Goal: Task Accomplishment & Management: Use online tool/utility

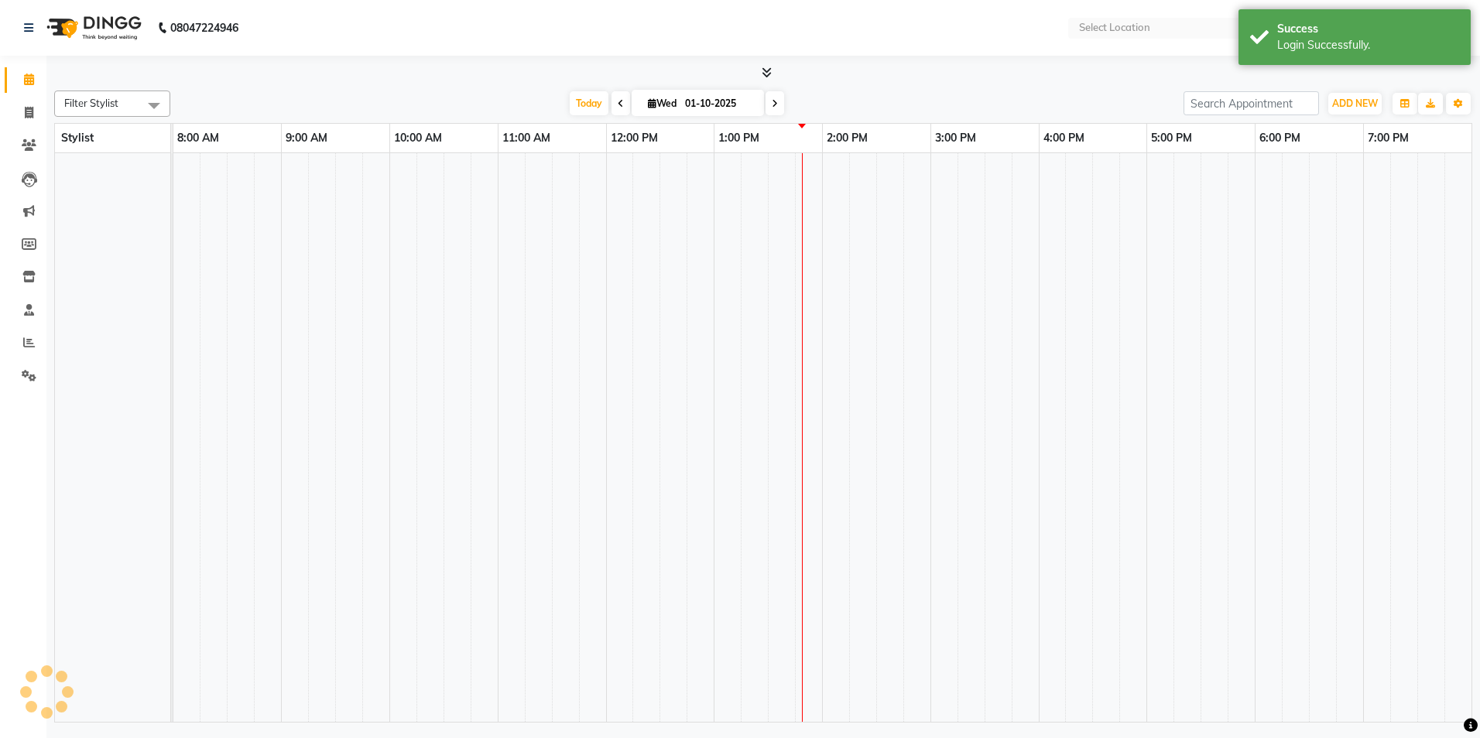
select select "en"
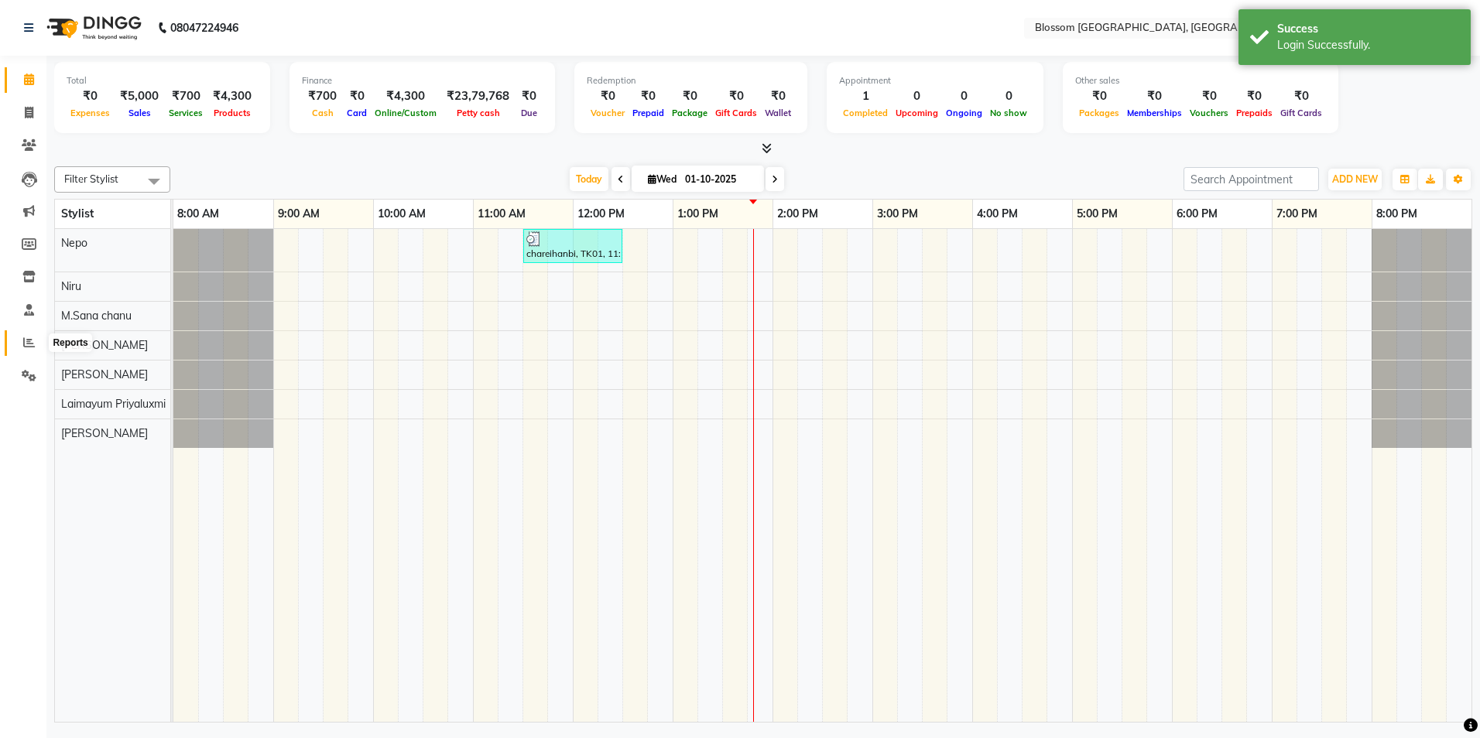
click at [35, 340] on span at bounding box center [28, 343] width 27 height 18
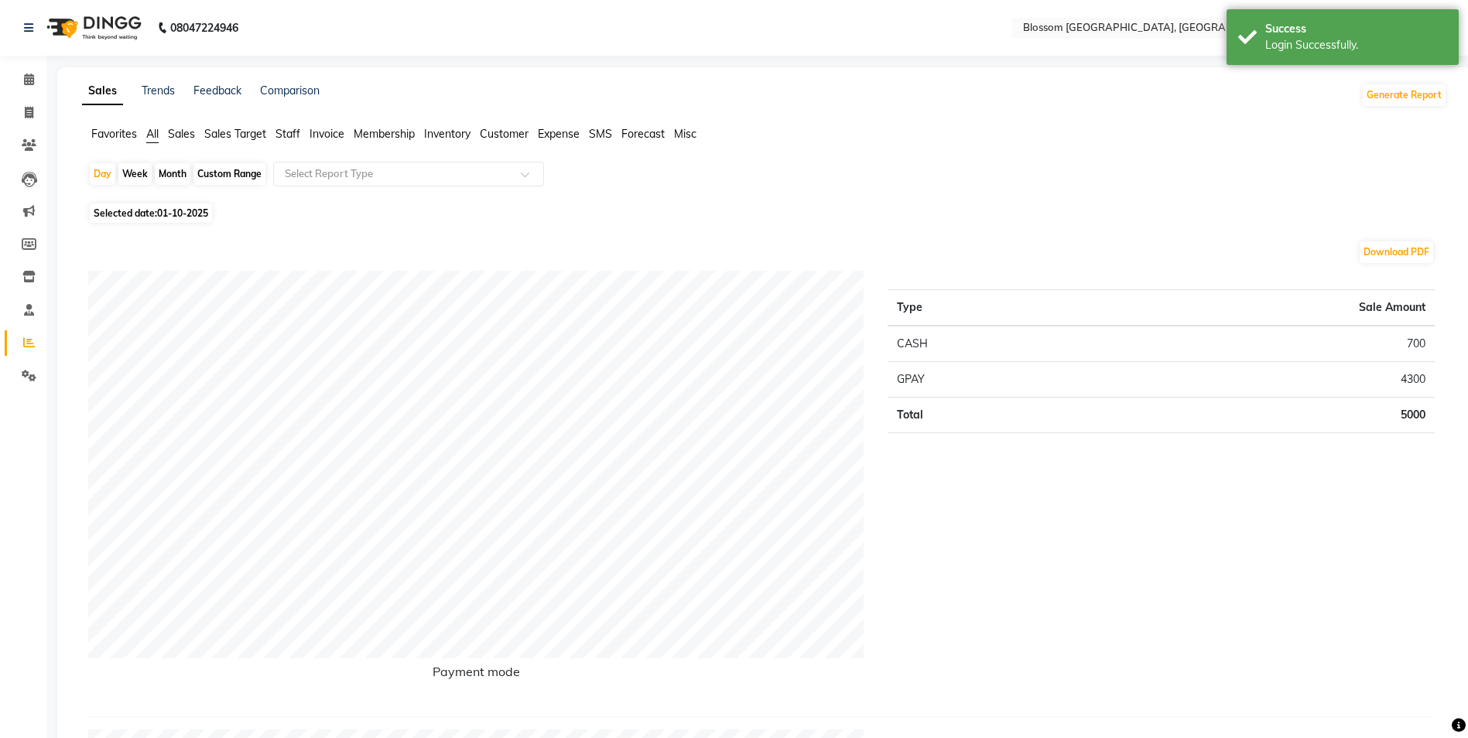
click at [324, 135] on span "Invoice" at bounding box center [327, 134] width 35 height 14
click at [519, 172] on div at bounding box center [408, 173] width 269 height 15
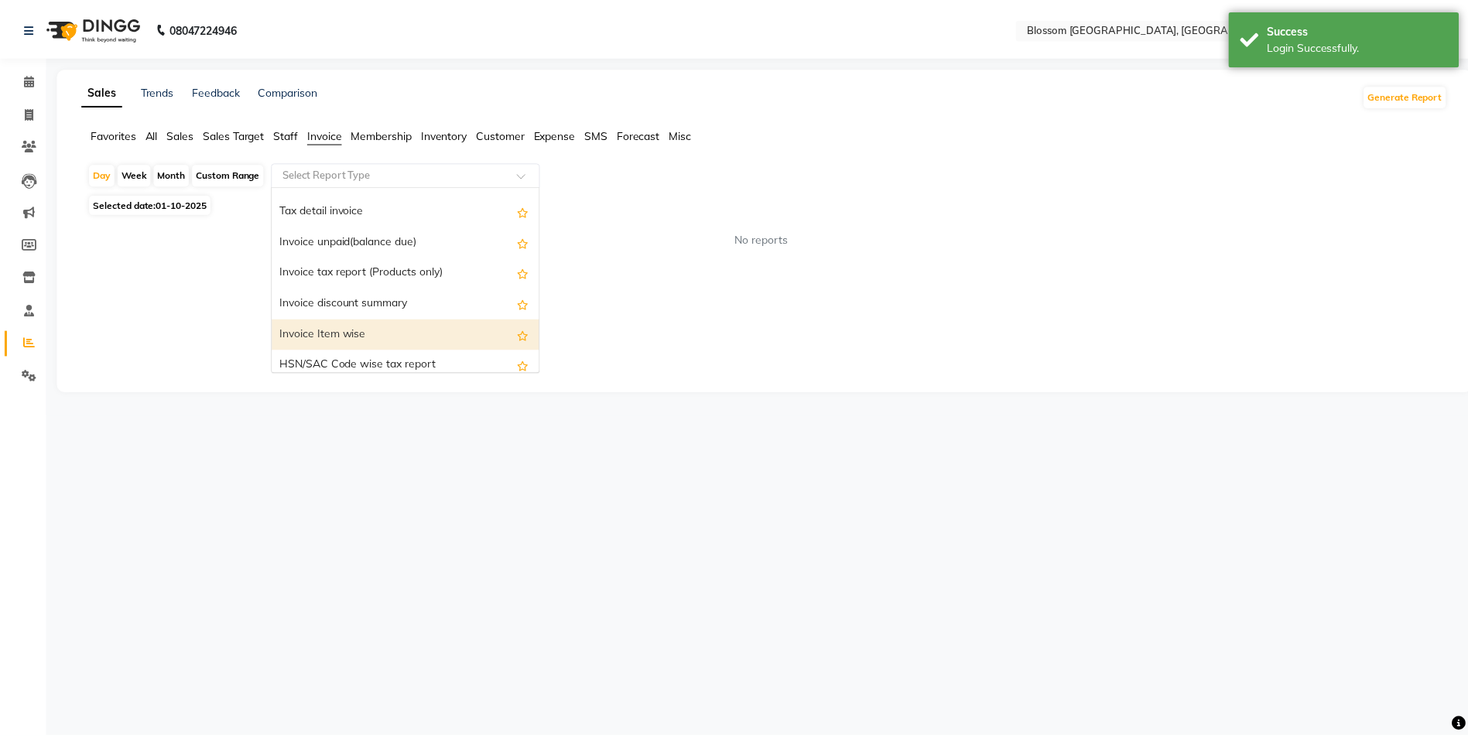
scroll to position [155, 0]
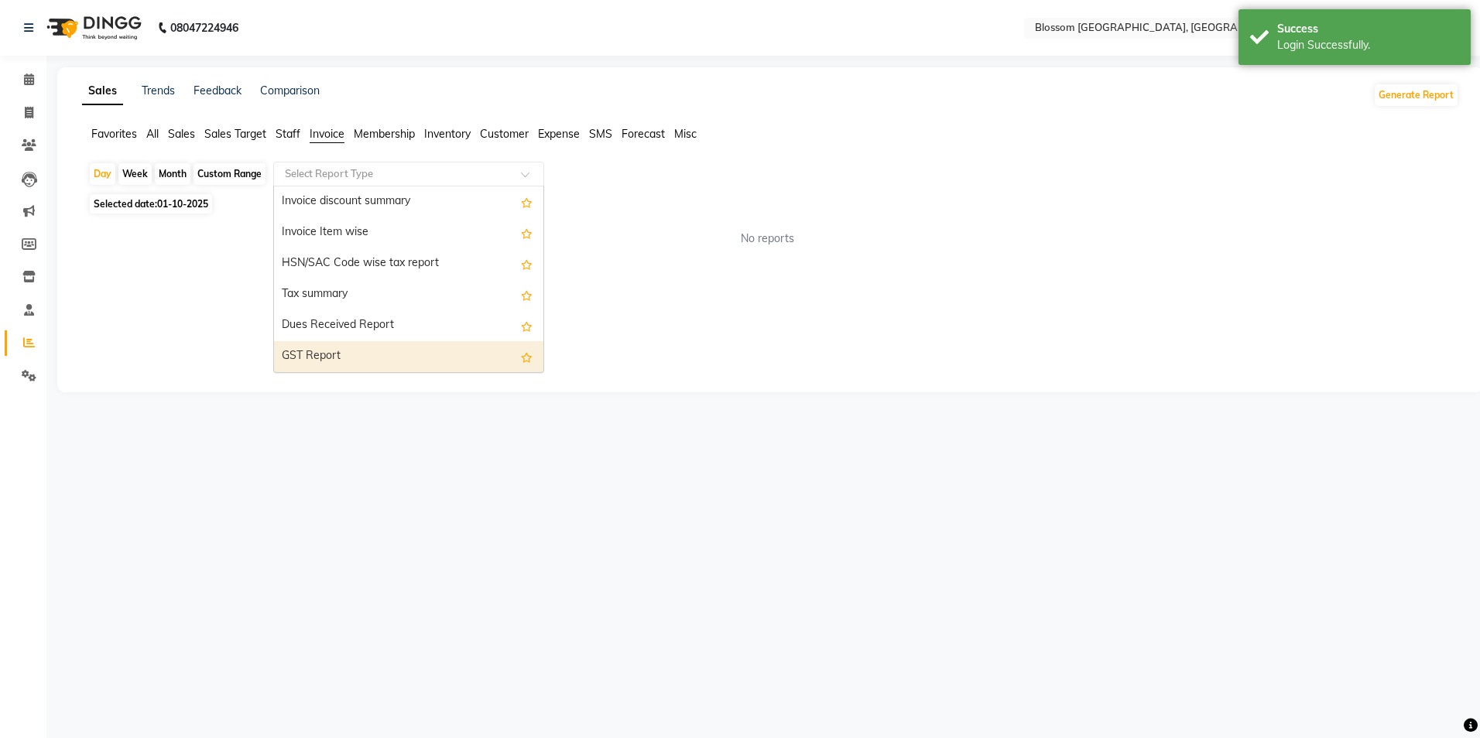
click at [364, 345] on div "GST Report" at bounding box center [408, 356] width 269 height 31
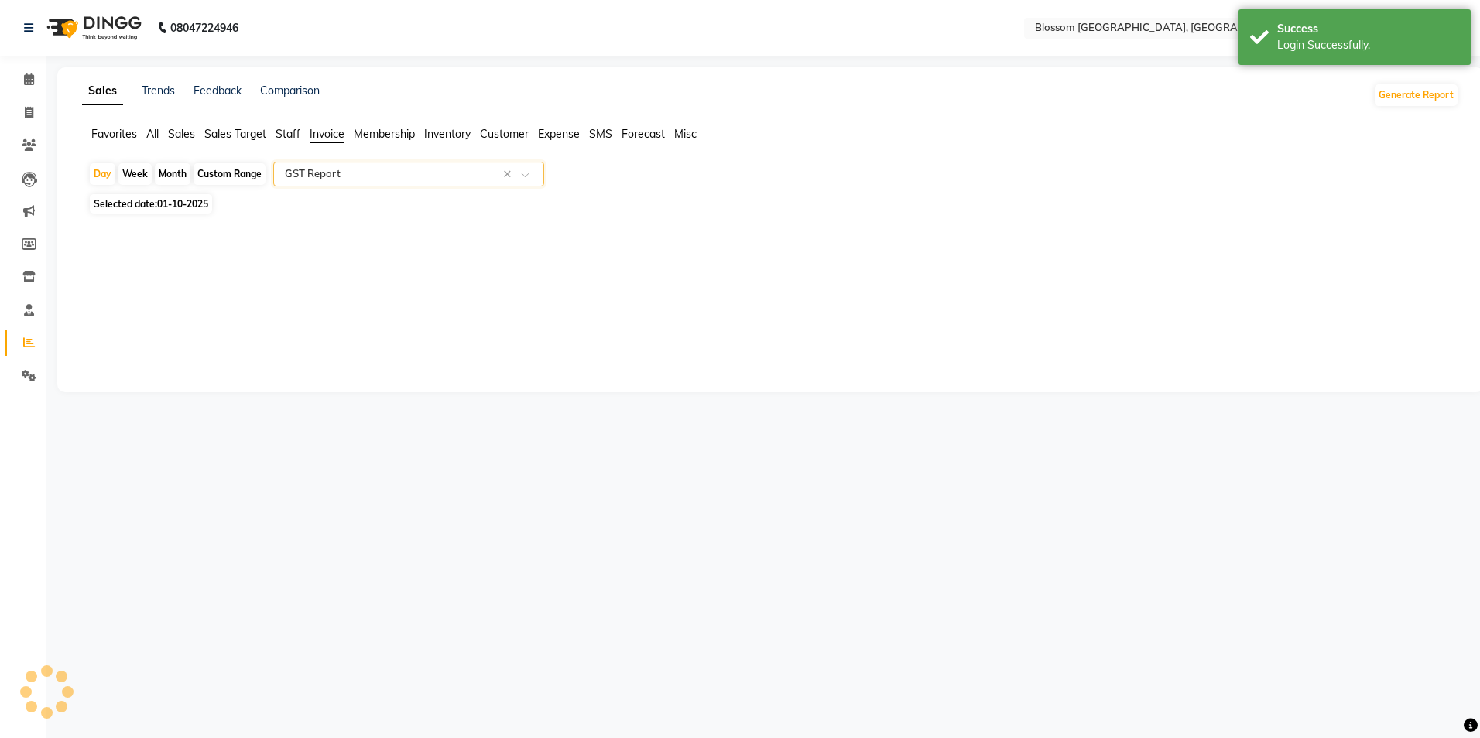
select select "full_report"
select select "csv"
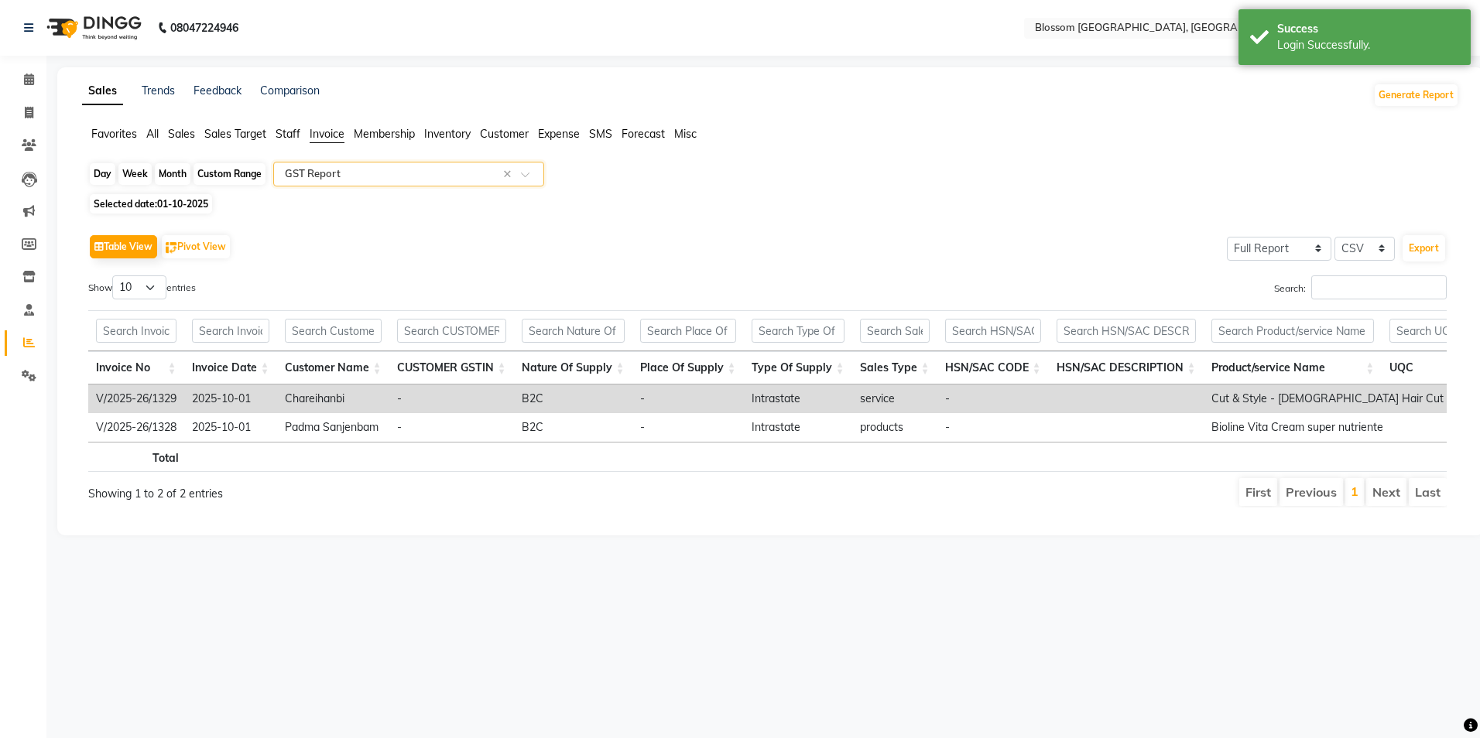
click at [100, 170] on div "Day" at bounding box center [103, 174] width 26 height 22
select select "10"
select select "2025"
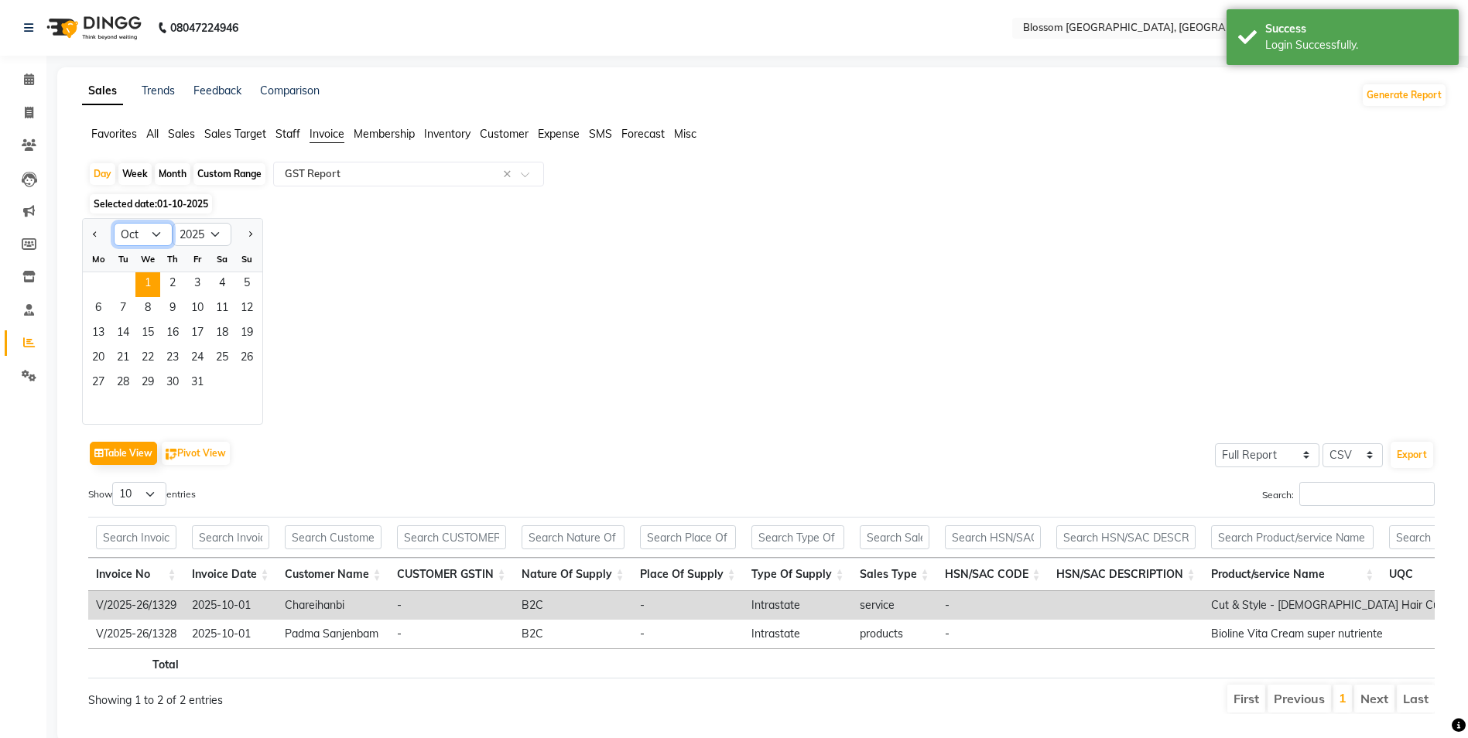
click at [159, 238] on select "Jan Feb Mar Apr May Jun [DATE] Aug Sep Oct Nov Dec" at bounding box center [143, 234] width 59 height 23
select select "7"
click at [114, 223] on select "Jan Feb Mar Apr May Jun [DATE] Aug Sep Oct Nov Dec" at bounding box center [143, 234] width 59 height 23
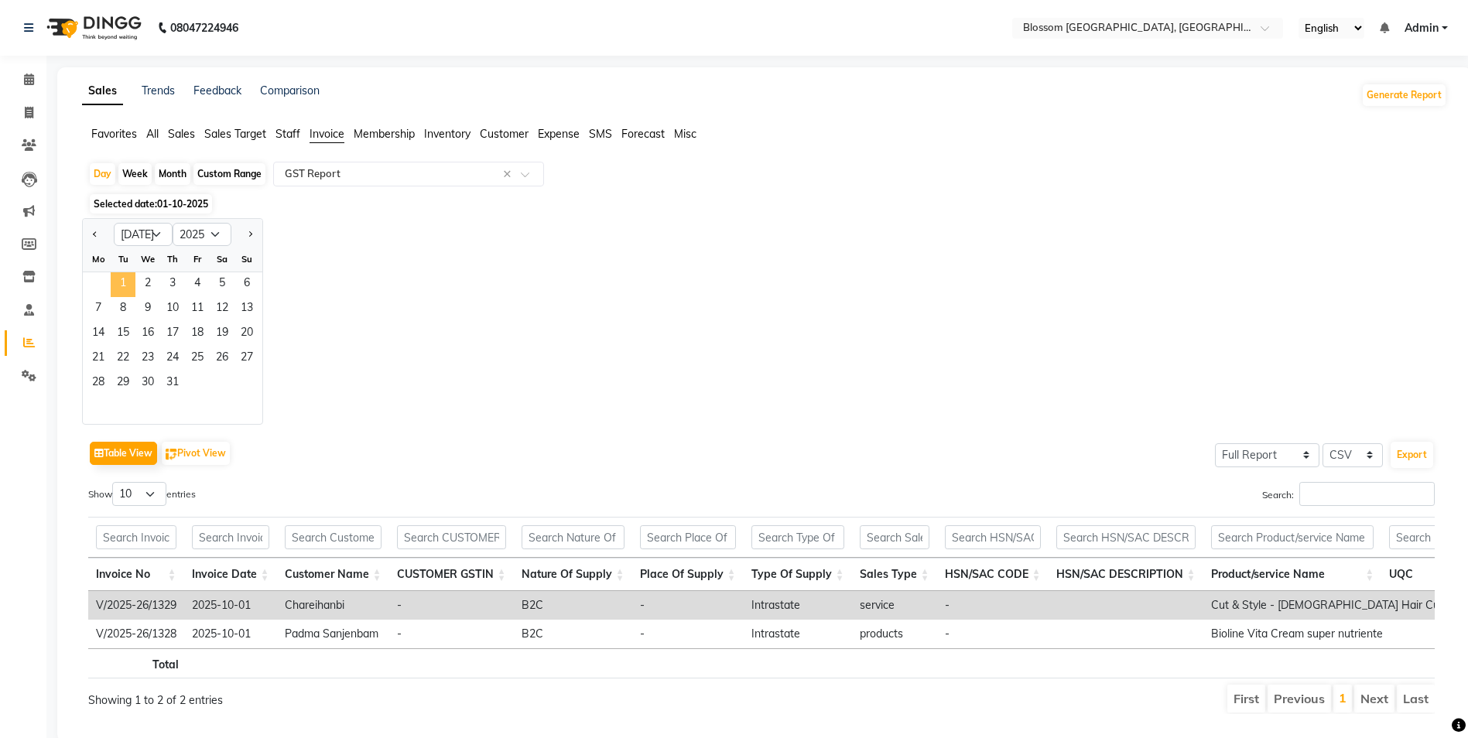
click at [125, 289] on span "1" at bounding box center [123, 284] width 25 height 25
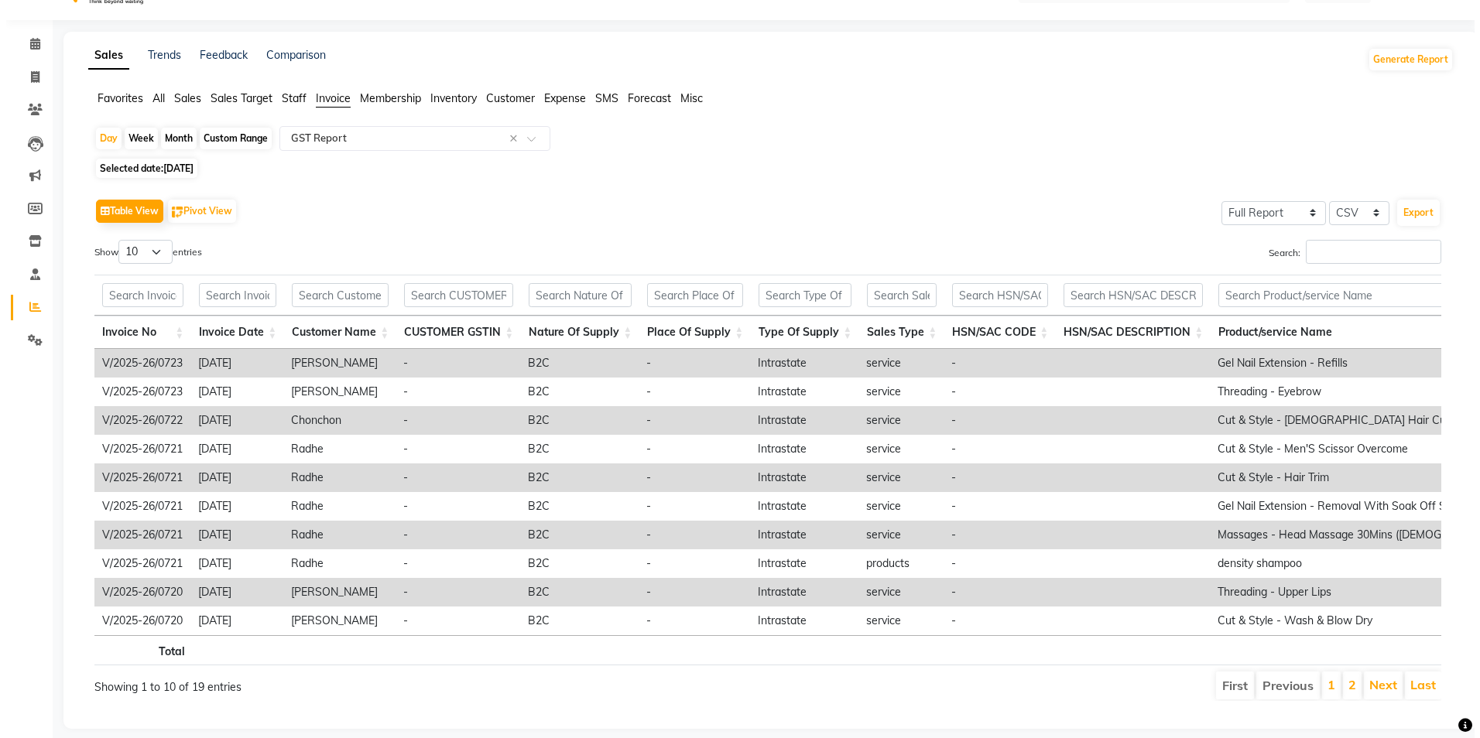
scroll to position [0, 0]
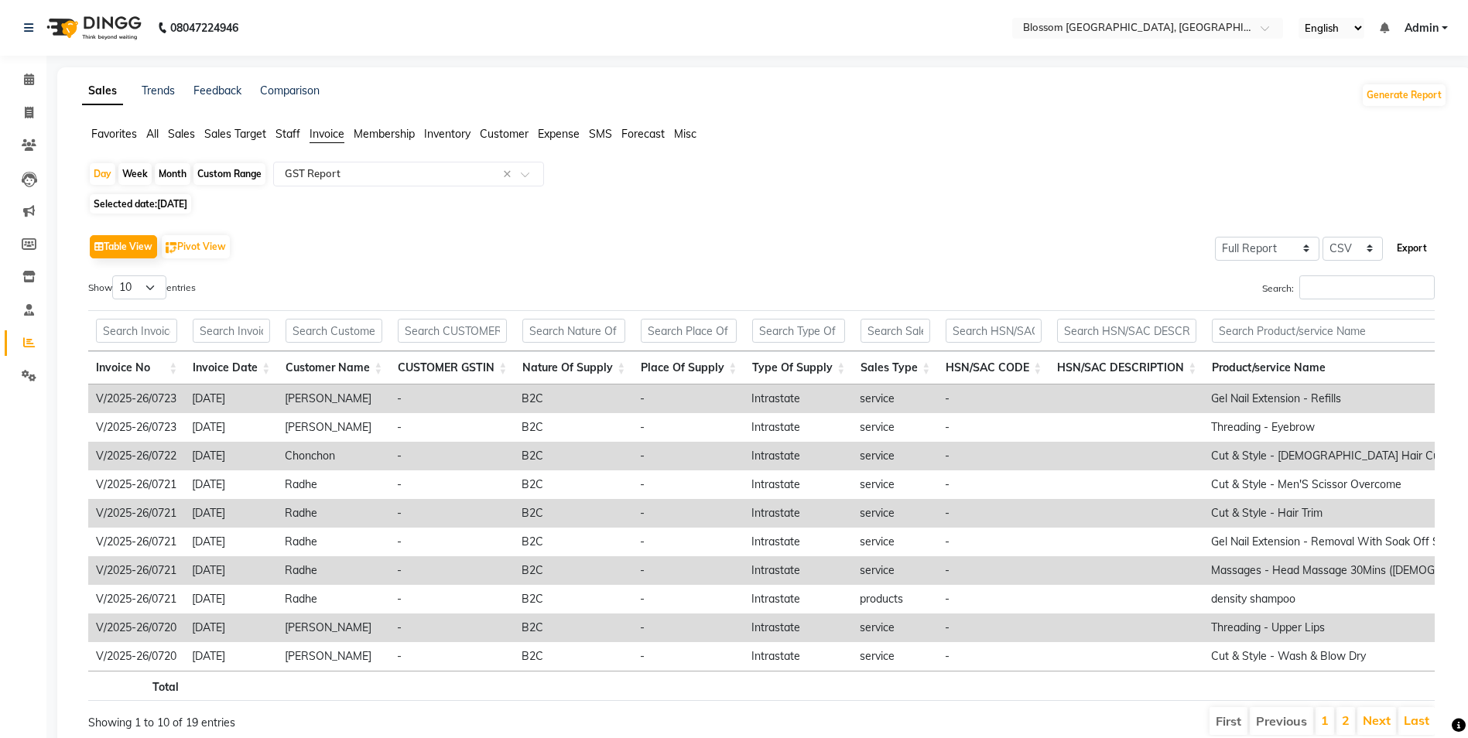
click at [1416, 255] on button "Export" at bounding box center [1412, 248] width 43 height 26
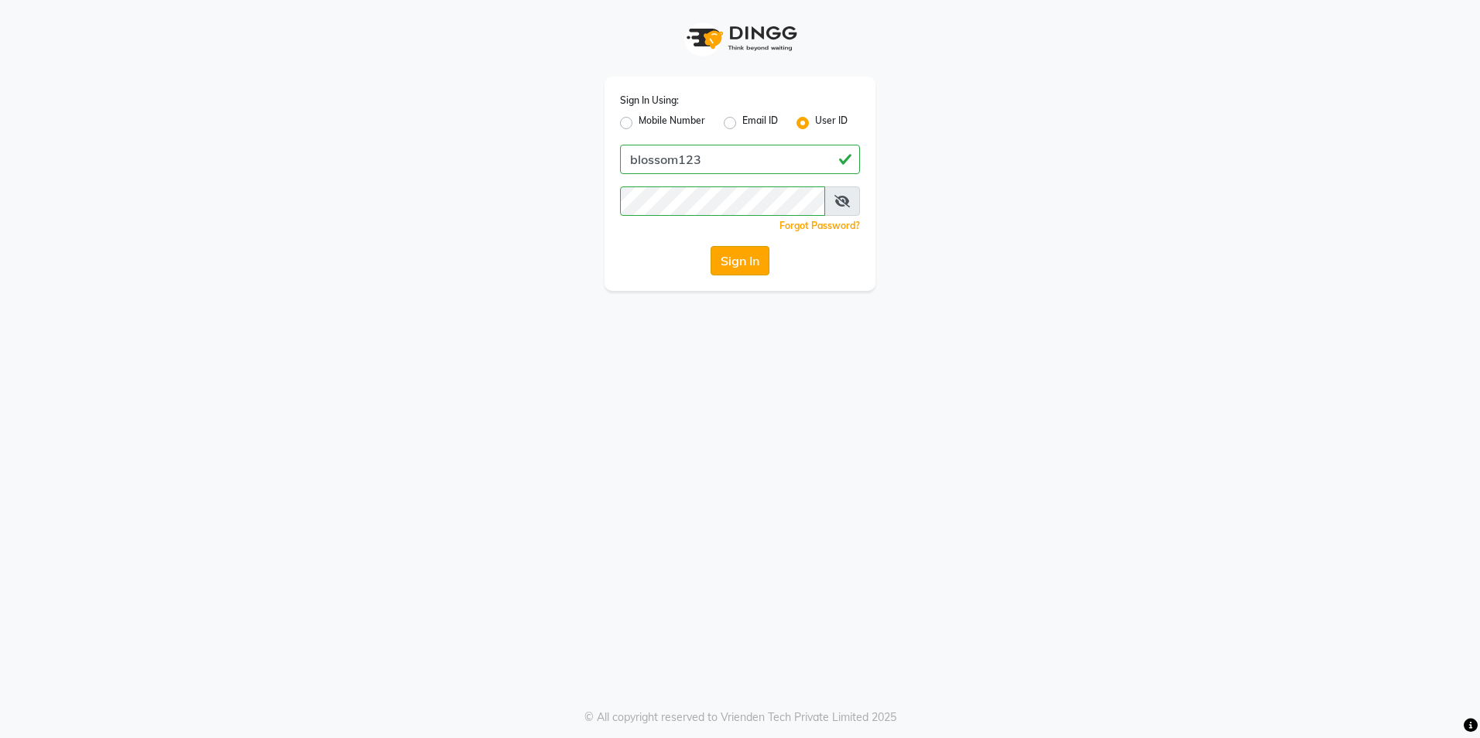
click at [717, 262] on button "Sign In" at bounding box center [740, 260] width 59 height 29
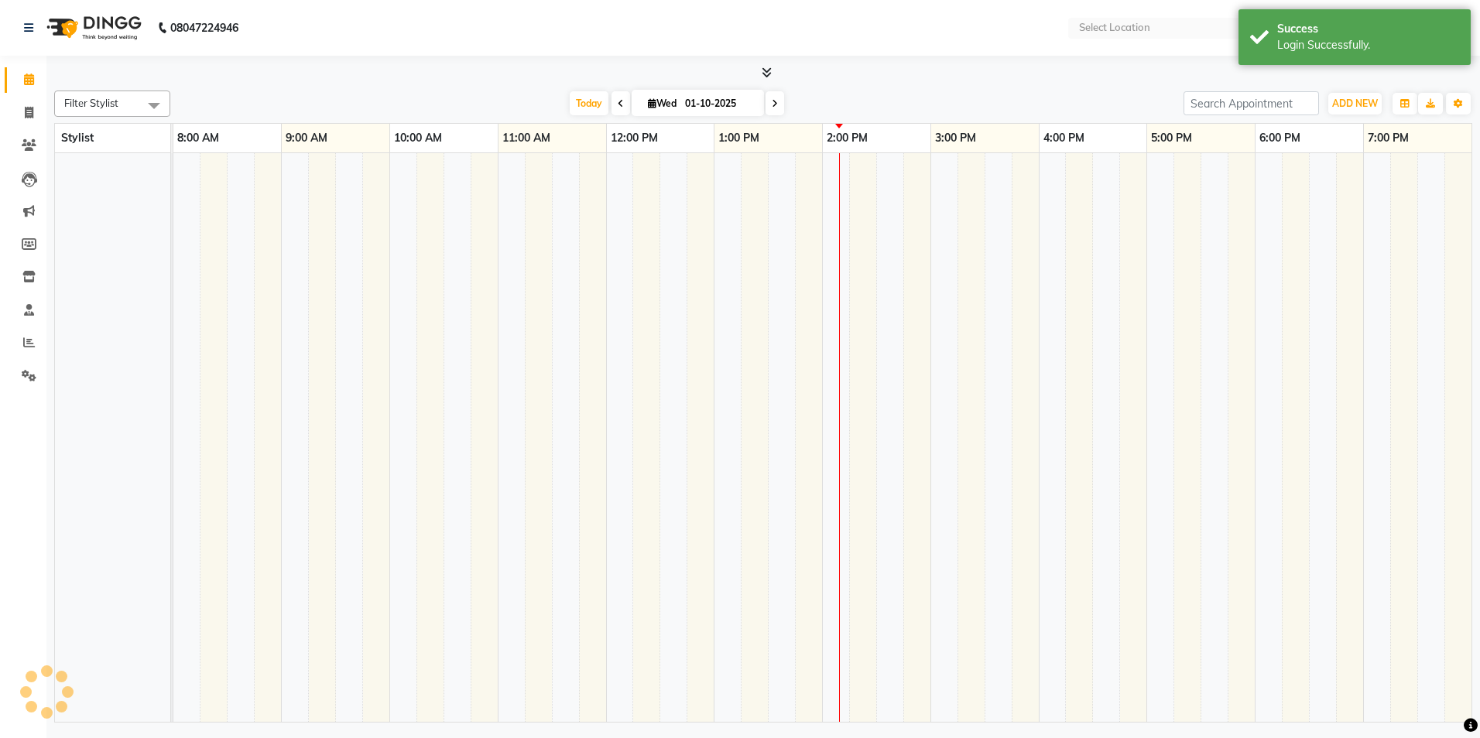
select select "en"
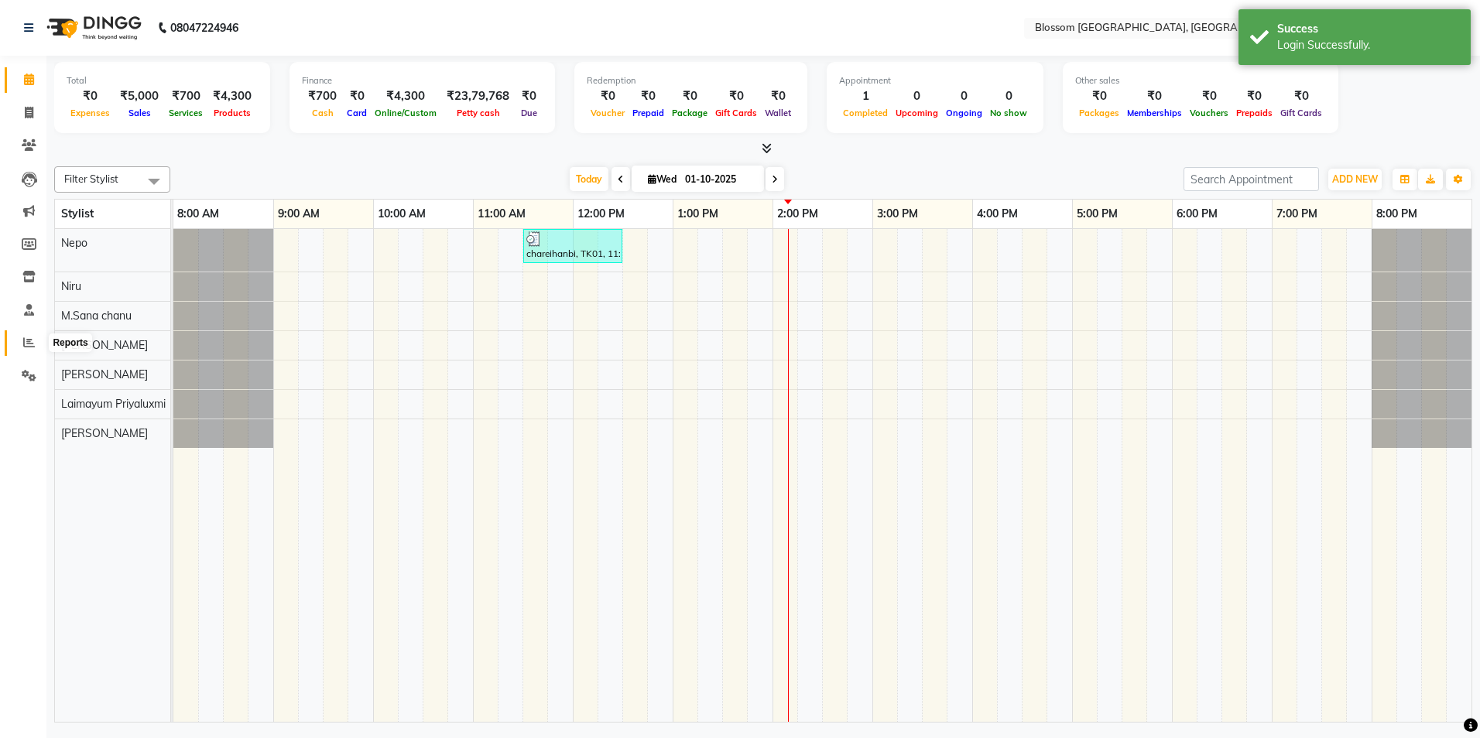
click at [29, 341] on icon at bounding box center [29, 343] width 12 height 12
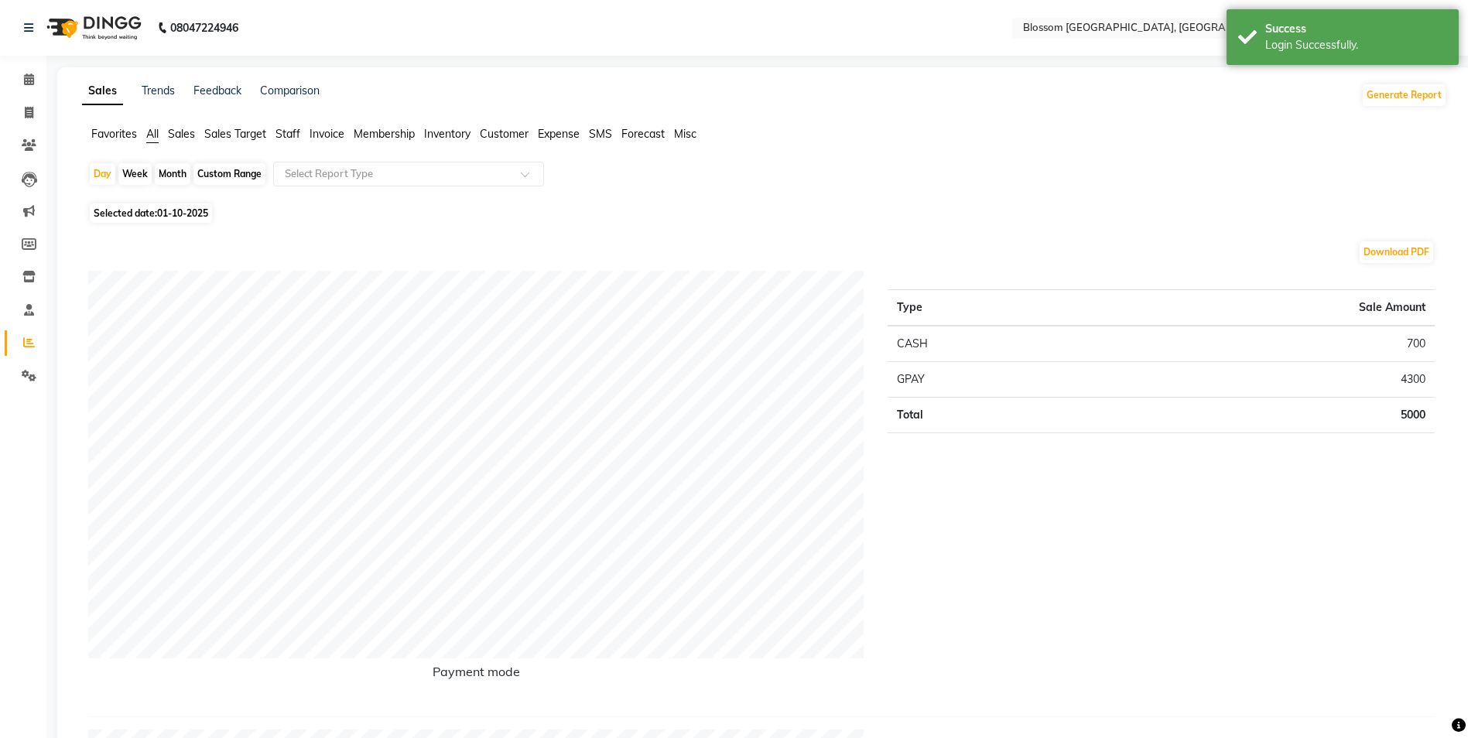
click at [343, 135] on span "Invoice" at bounding box center [327, 134] width 35 height 14
click at [522, 178] on span at bounding box center [530, 178] width 19 height 15
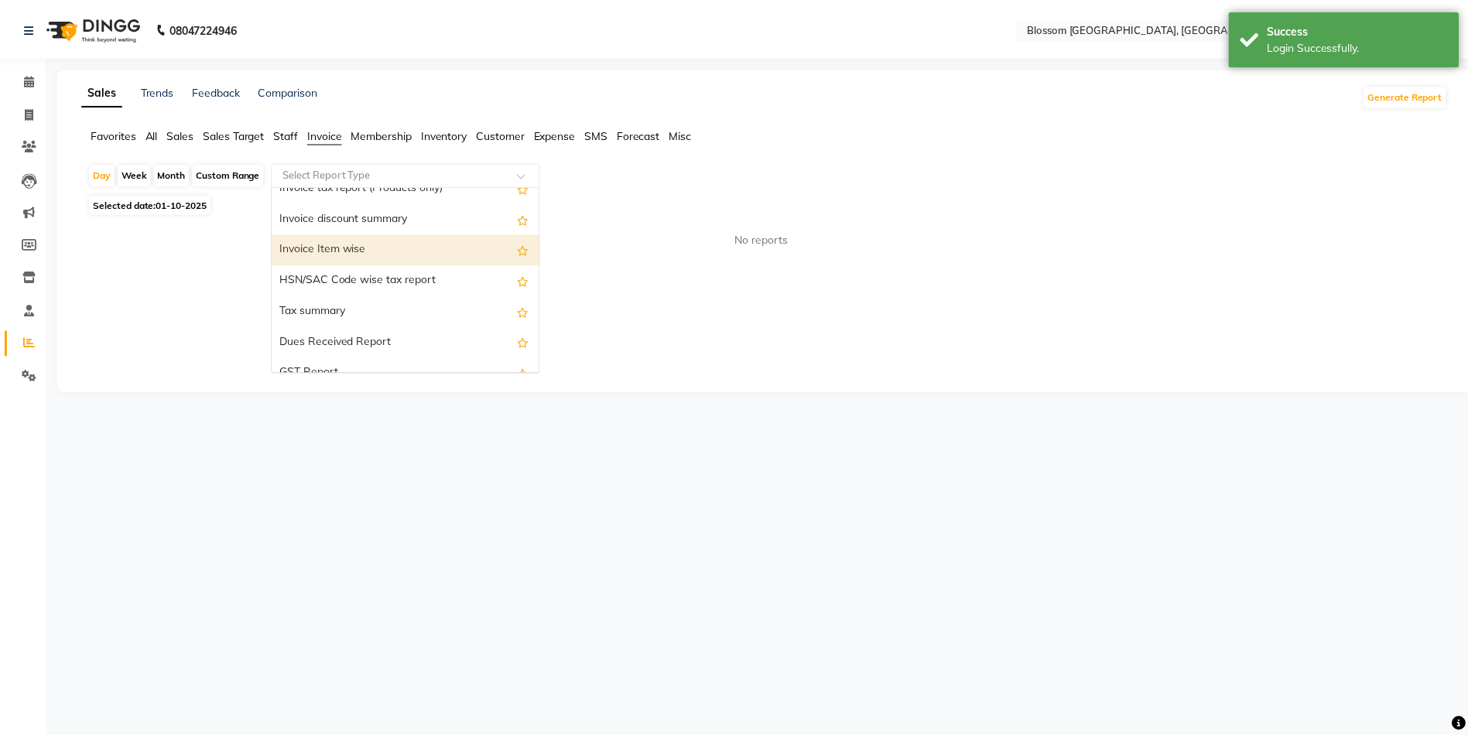
scroll to position [232, 0]
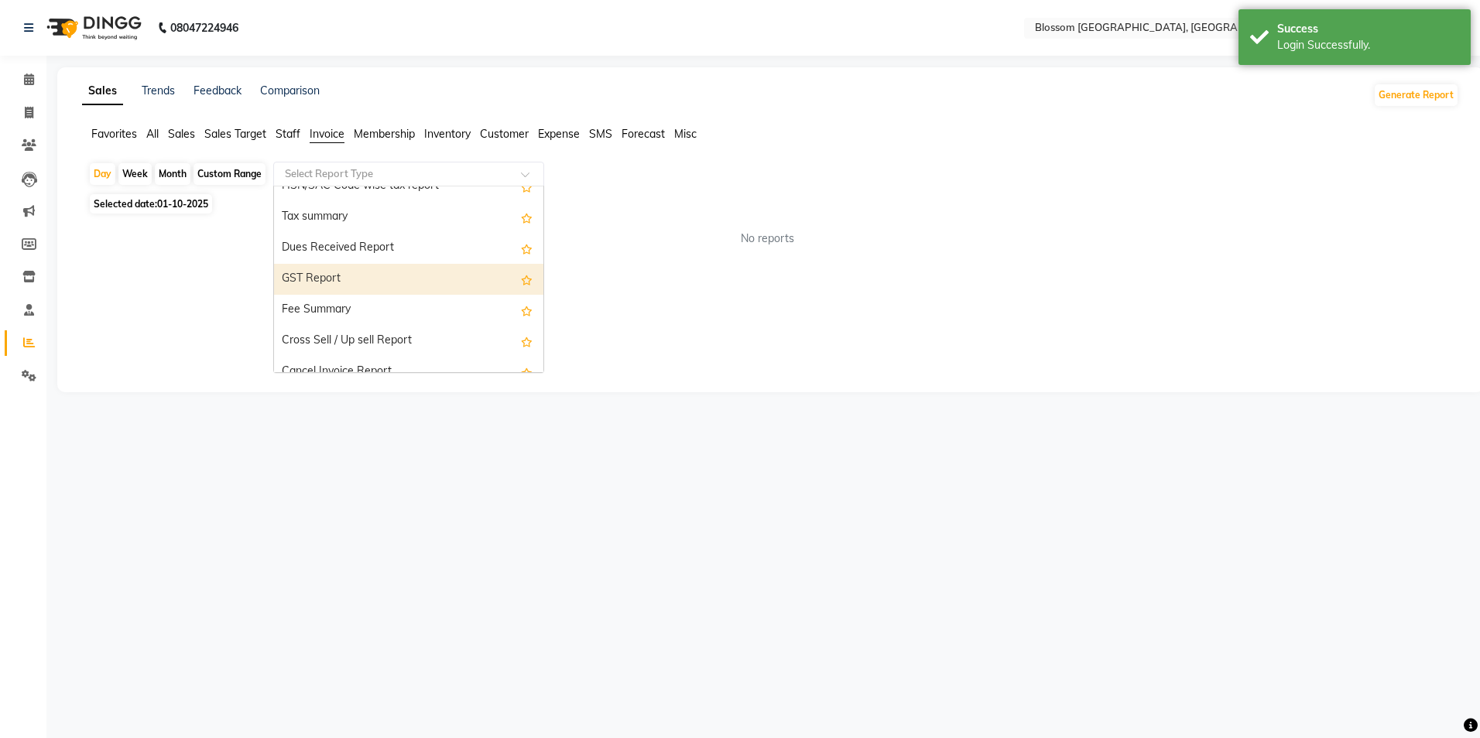
click at [353, 279] on div "GST Report" at bounding box center [408, 279] width 269 height 31
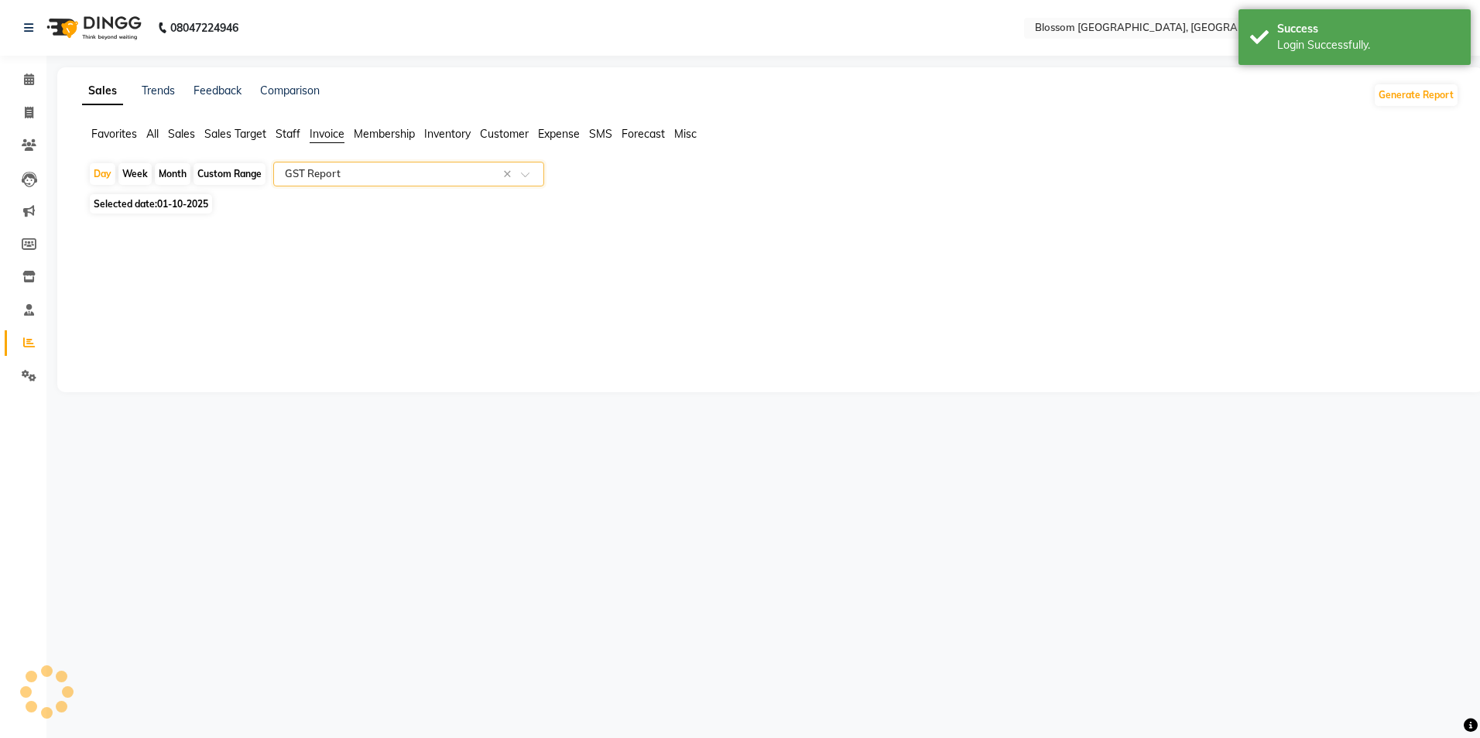
select select "full_report"
select select "csv"
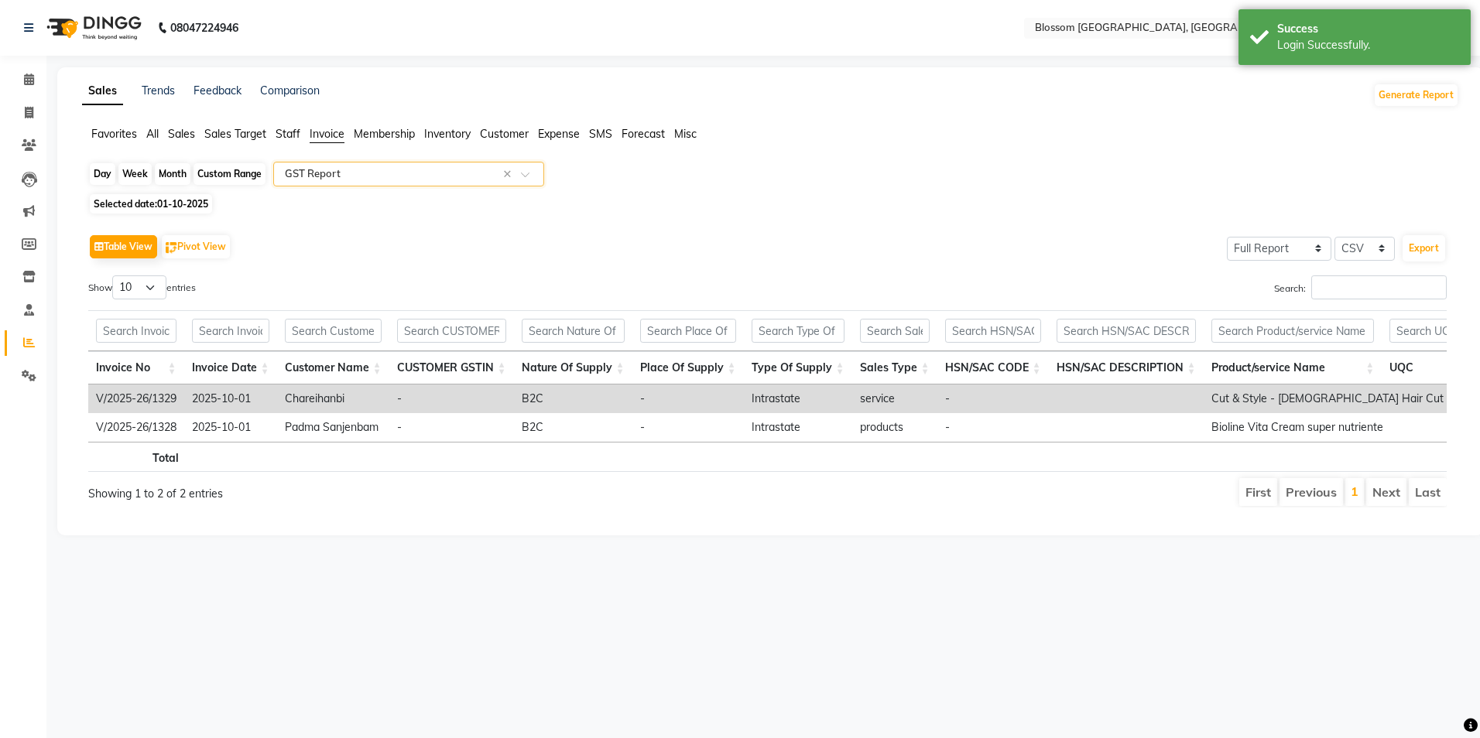
click at [113, 170] on div "Day" at bounding box center [103, 174] width 26 height 22
select select "10"
select select "2025"
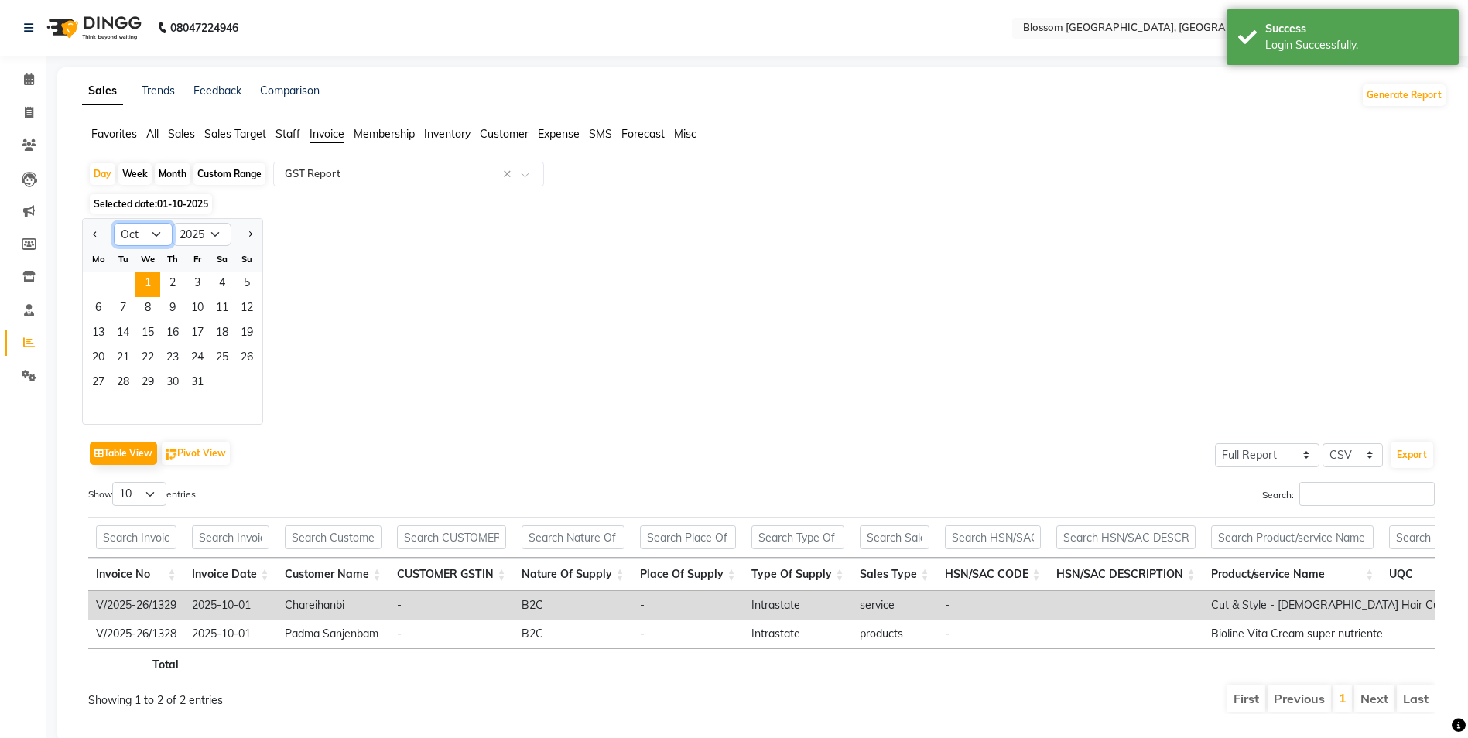
click at [158, 233] on select "Jan Feb Mar Apr May Jun [DATE] Aug Sep Oct Nov Dec" at bounding box center [143, 234] width 59 height 23
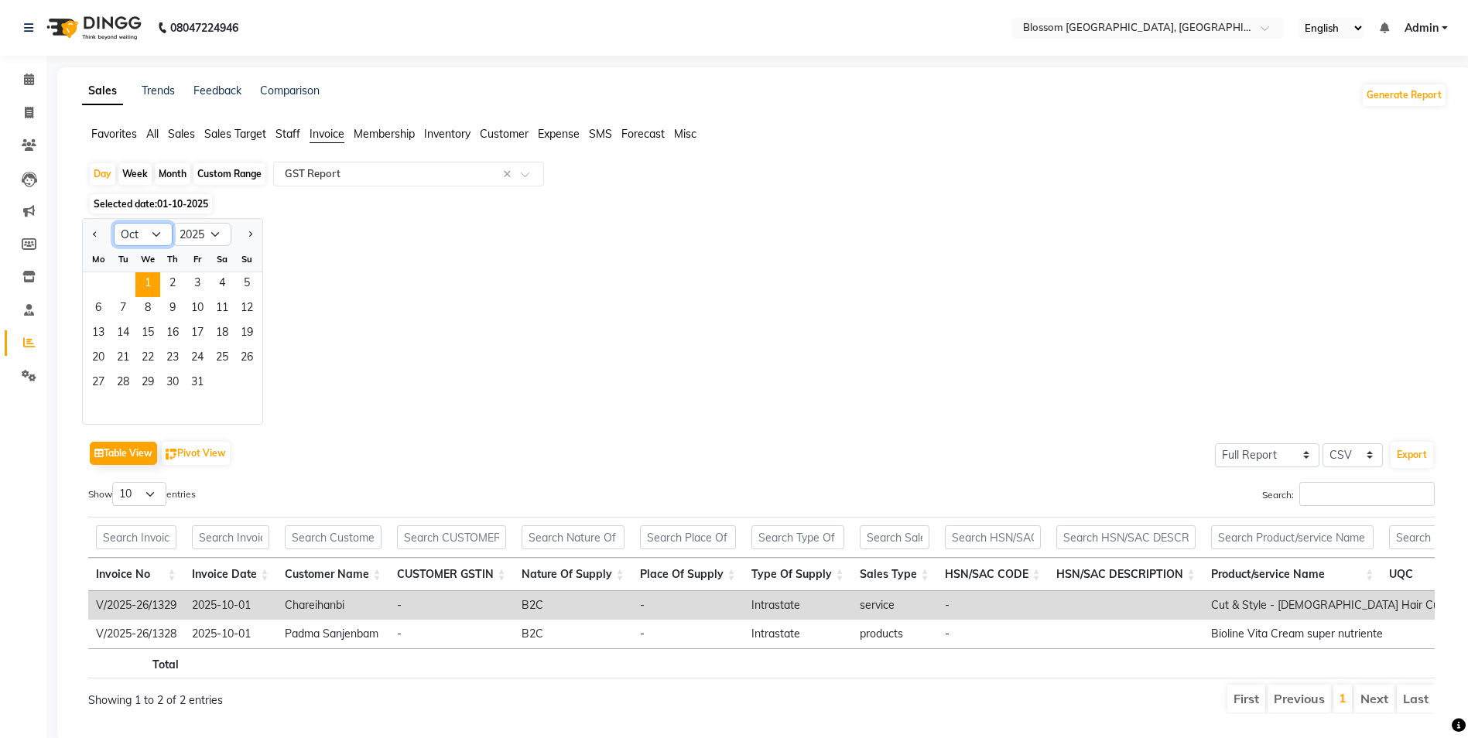
select select "7"
click at [114, 223] on select "Jan Feb Mar Apr May Jun [DATE] Aug Sep Oct Nov Dec" at bounding box center [143, 234] width 59 height 23
click at [147, 282] on span "2" at bounding box center [147, 284] width 25 height 25
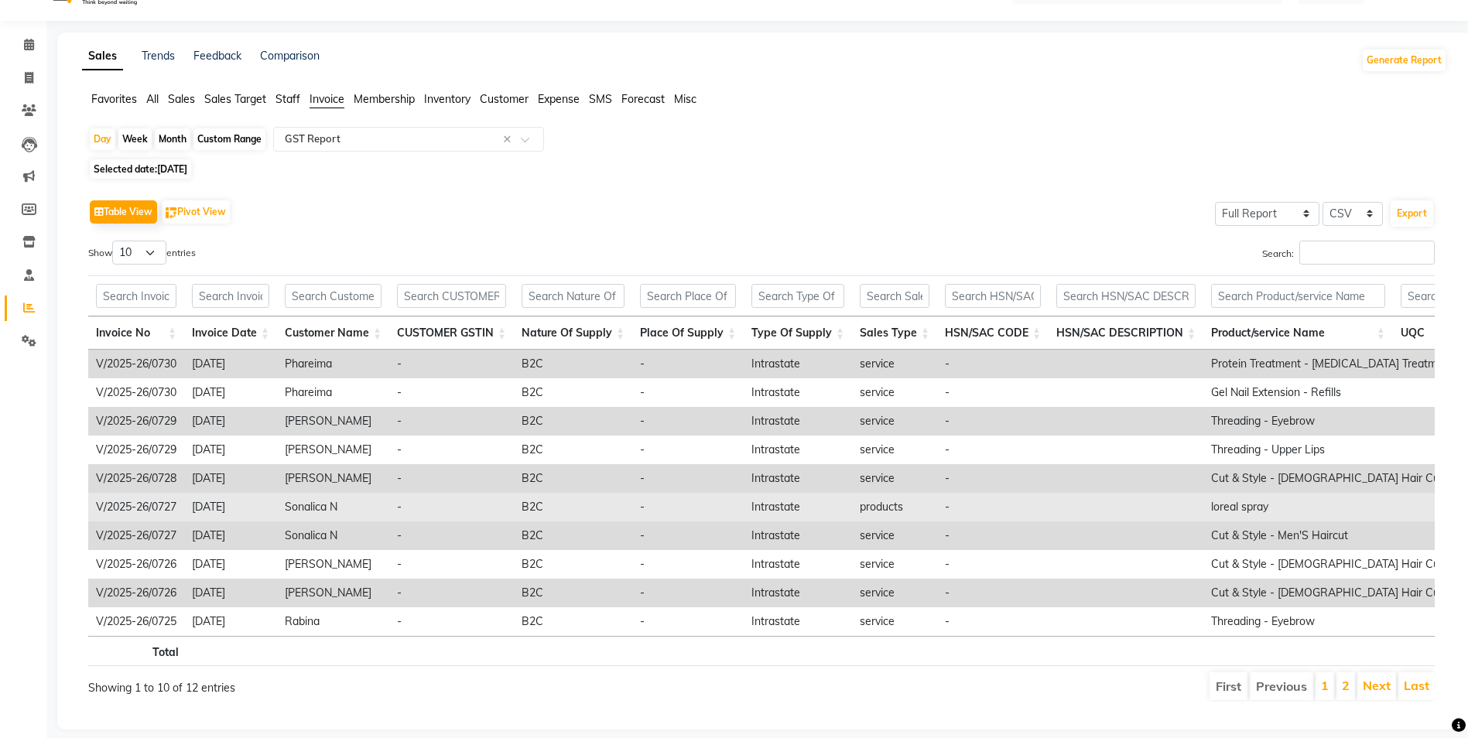
scroll to position [0, 0]
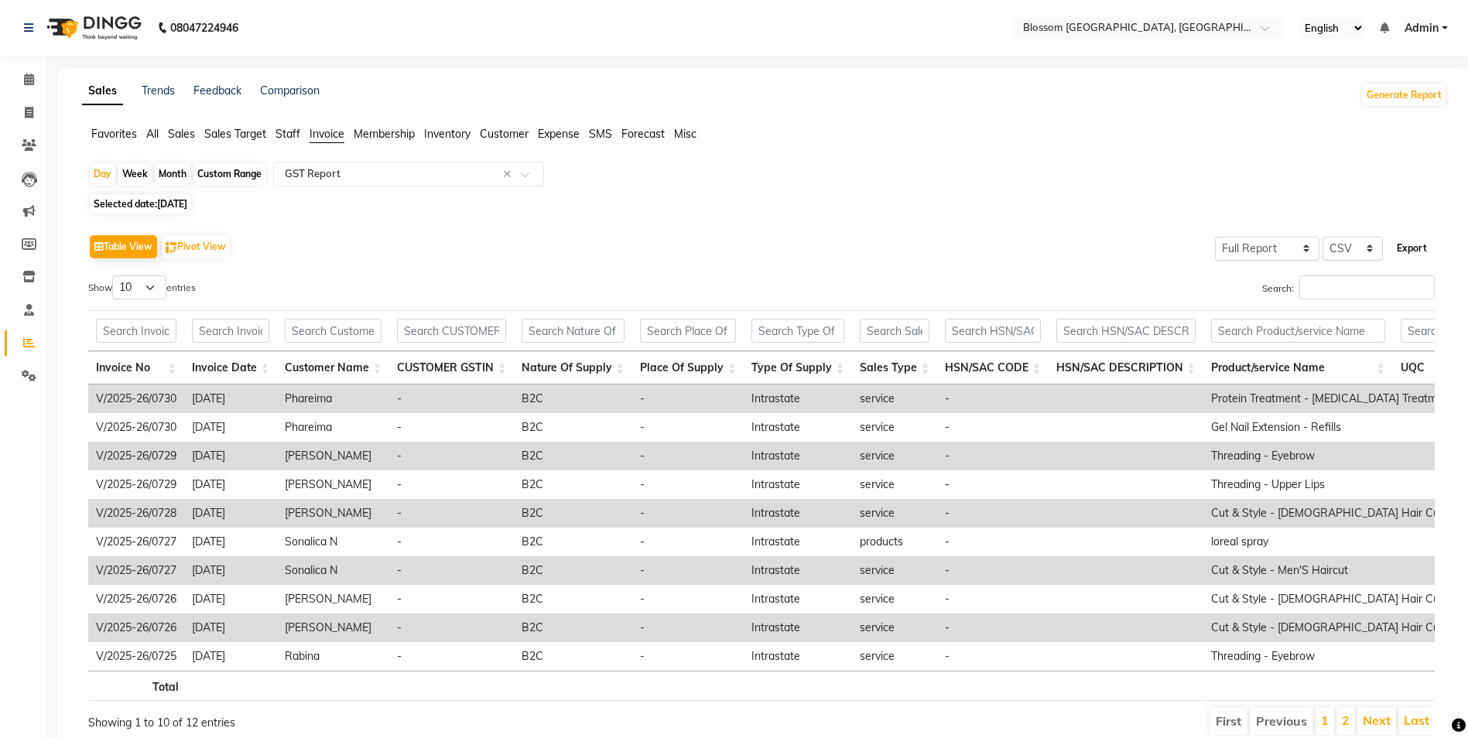
click at [1414, 255] on button "Export" at bounding box center [1412, 248] width 43 height 26
